Goal: Information Seeking & Learning: Learn about a topic

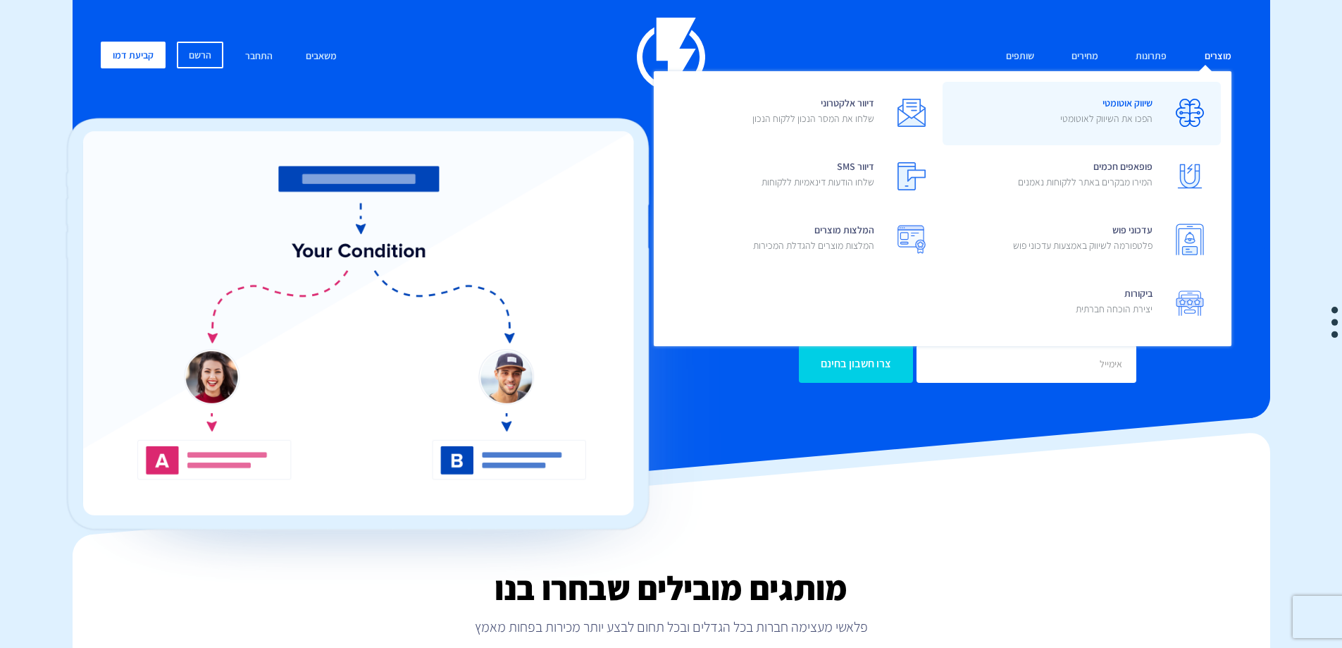
click at [1161, 116] on link "שיווק אוטומטי הפכו את השיווק לאוטומטי" at bounding box center [1082, 113] width 278 height 63
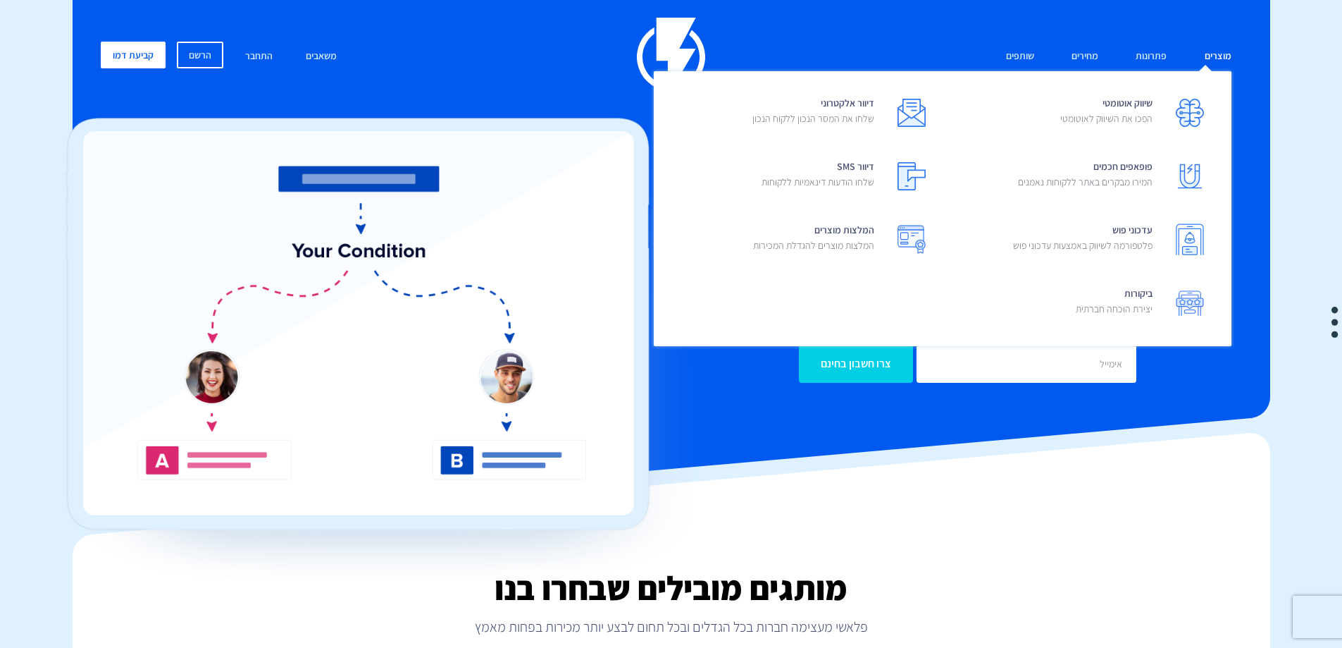
click at [1221, 52] on link "מוצרים" at bounding box center [1218, 57] width 48 height 30
